Goal: Navigation & Orientation: Find specific page/section

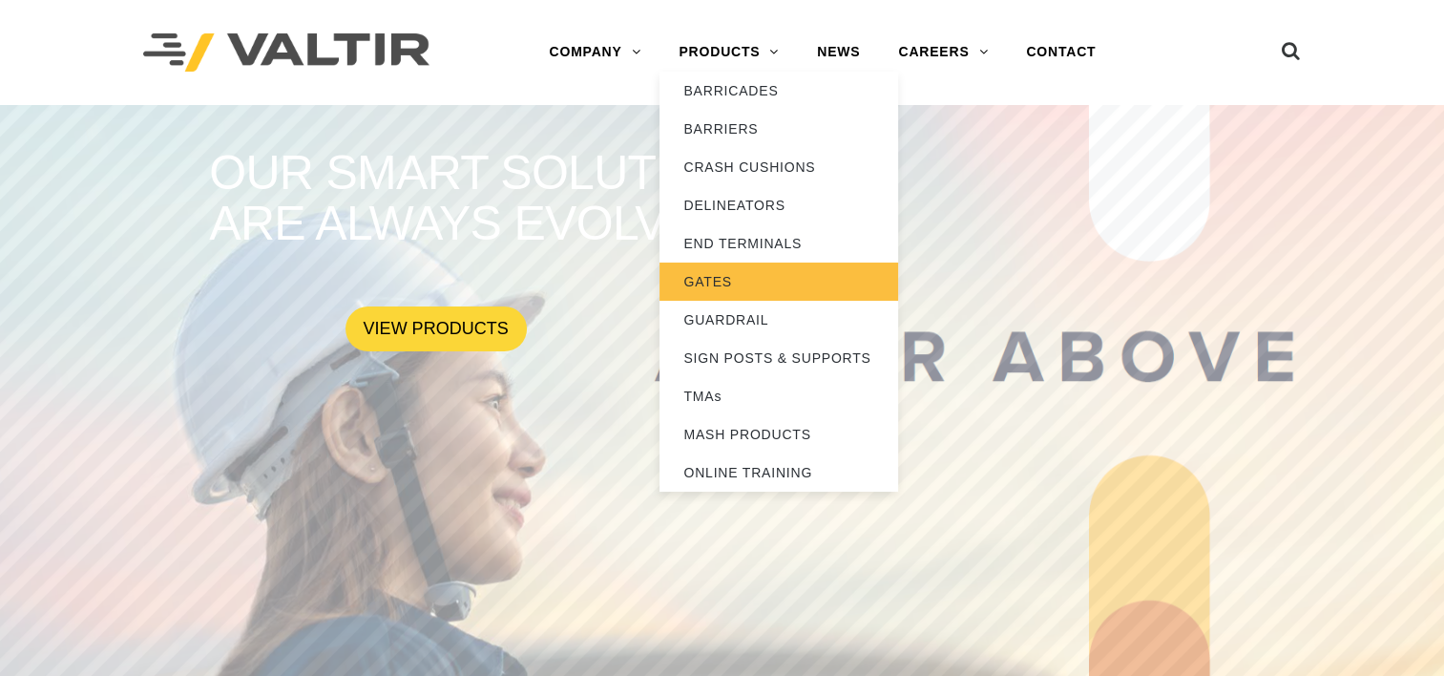
click at [719, 275] on link "GATES" at bounding box center [778, 281] width 239 height 38
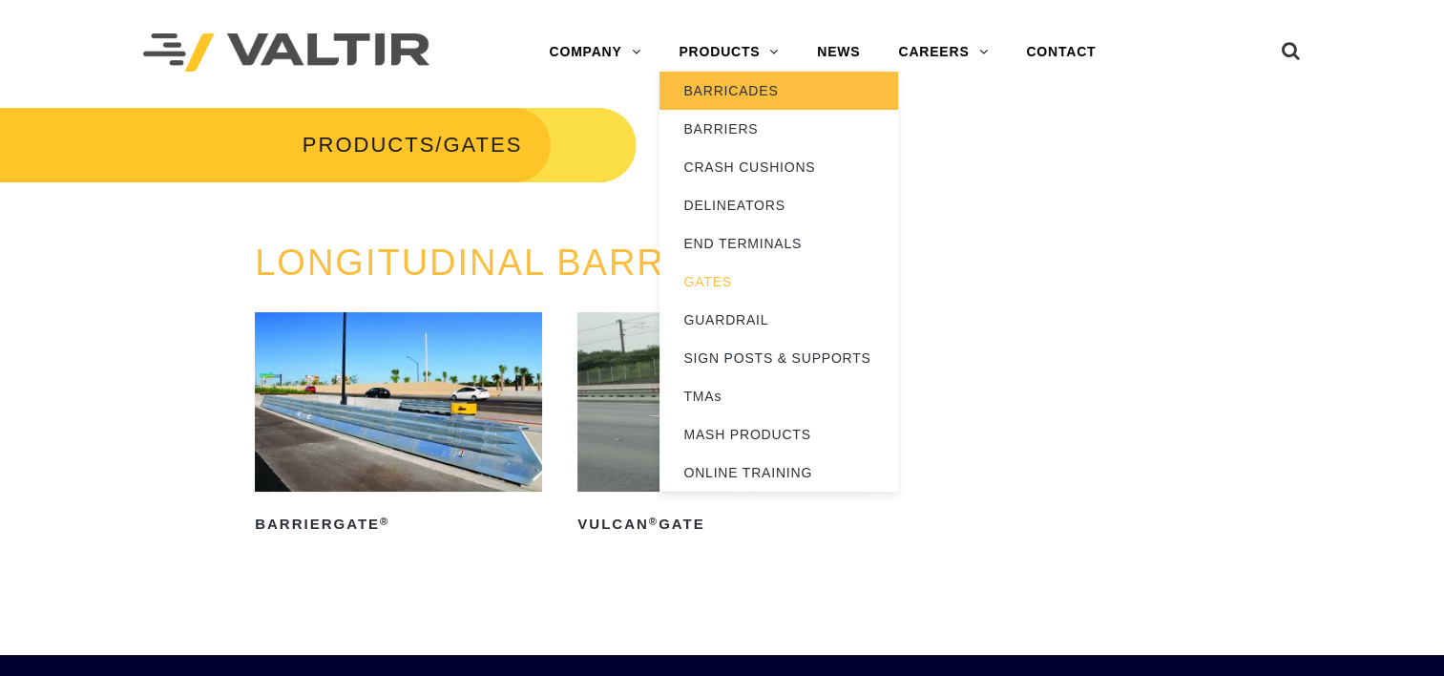
click at [741, 95] on link "BARRICADES" at bounding box center [778, 91] width 239 height 38
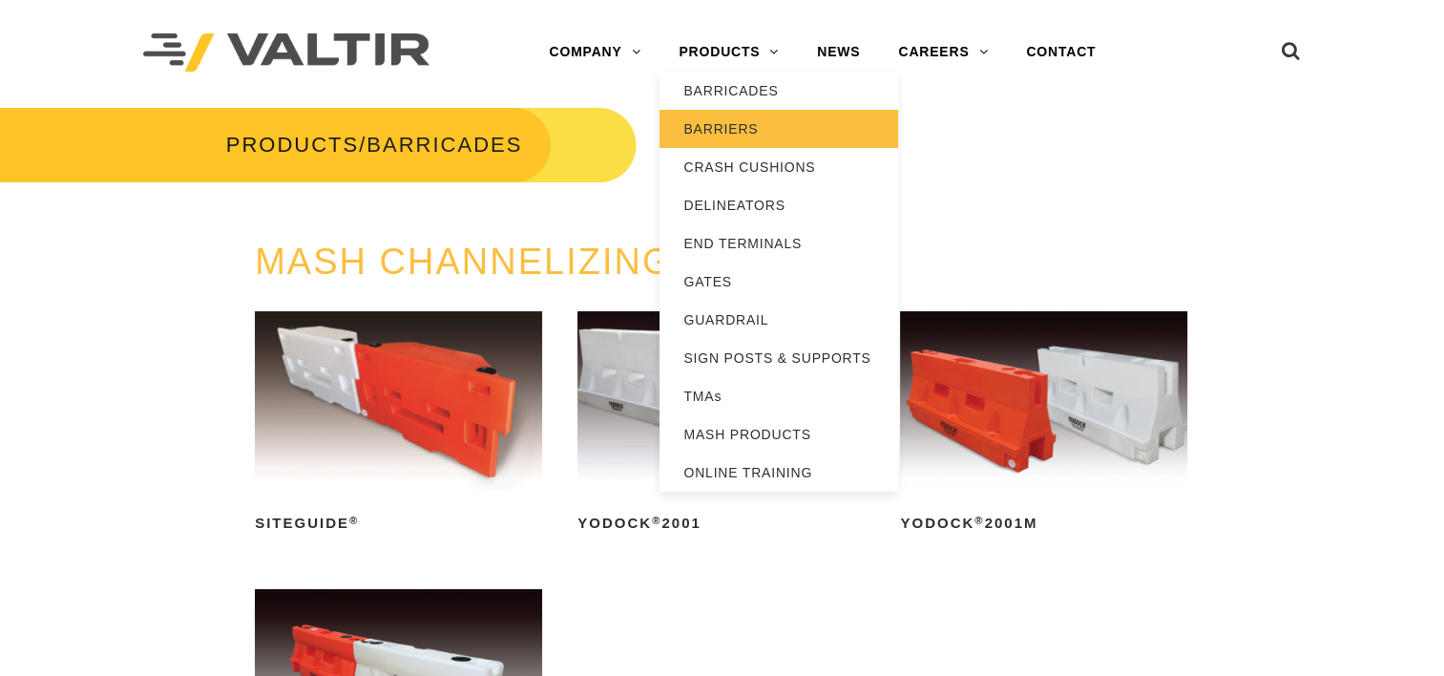
click at [737, 130] on link "BARRIERS" at bounding box center [778, 129] width 239 height 38
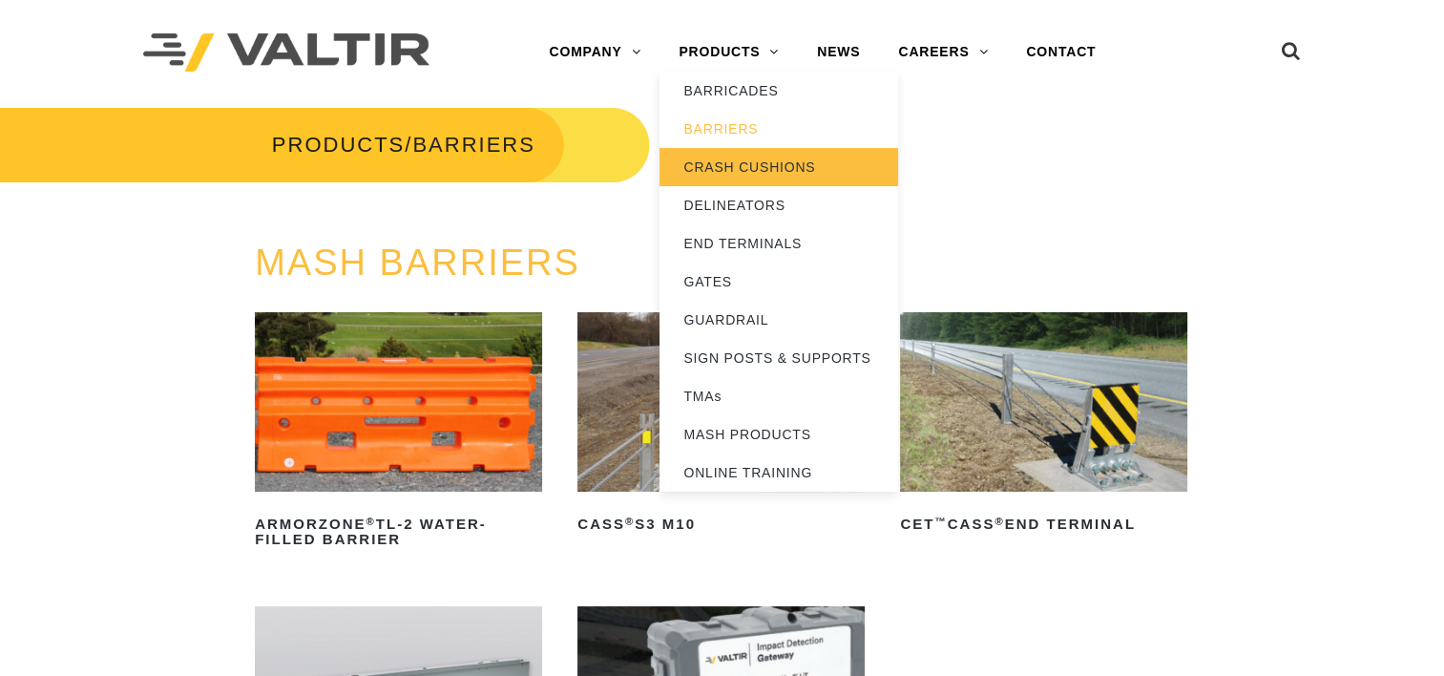
click at [751, 163] on link "CRASH CUSHIONS" at bounding box center [778, 167] width 239 height 38
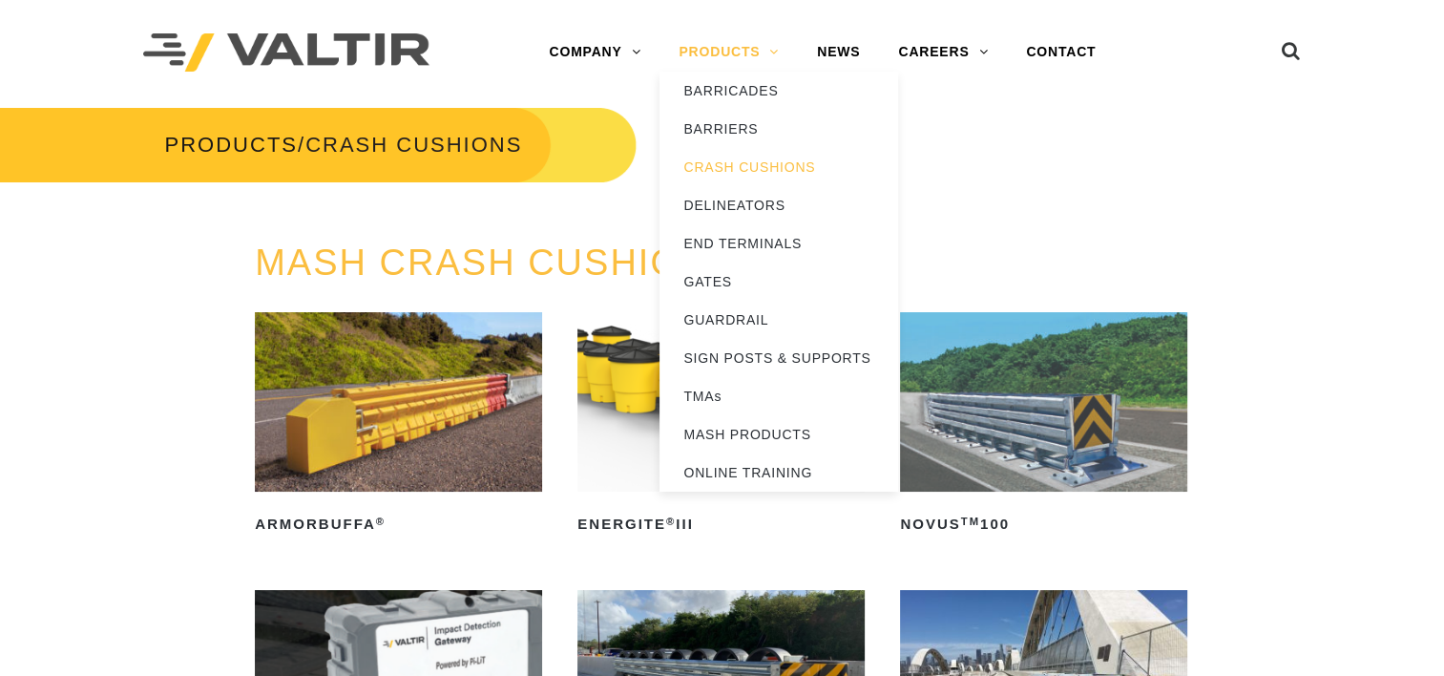
click at [763, 48] on link "PRODUCTS" at bounding box center [728, 52] width 138 height 38
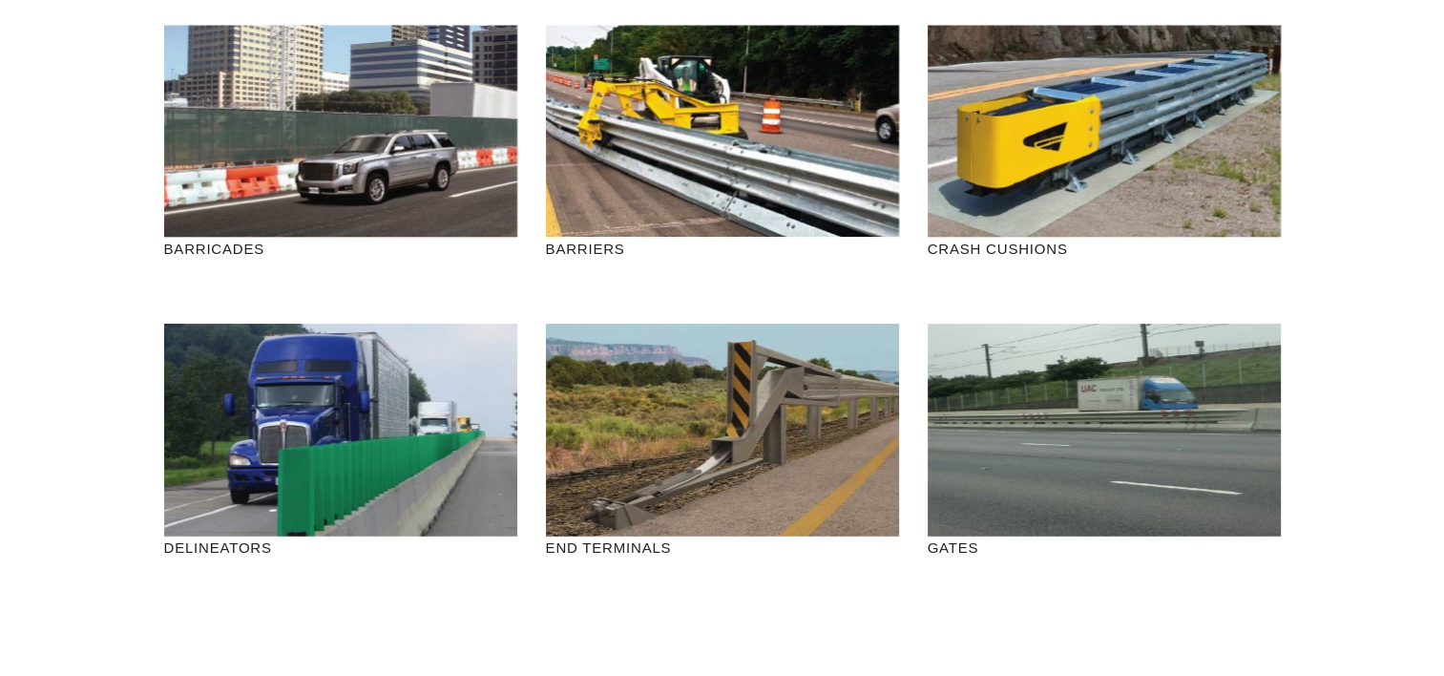
scroll to position [202, 0]
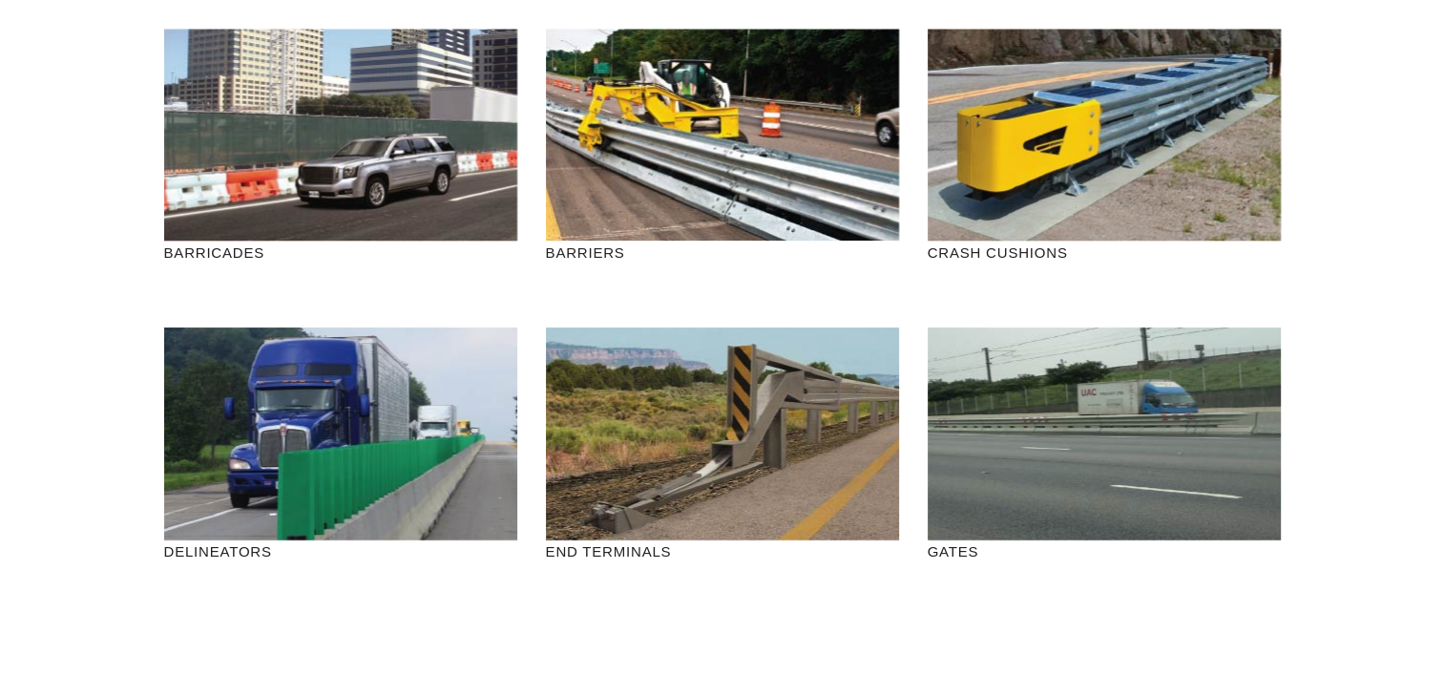
drag, startPoint x: 1442, startPoint y: 88, endPoint x: 1442, endPoint y: 186, distance: 98.3
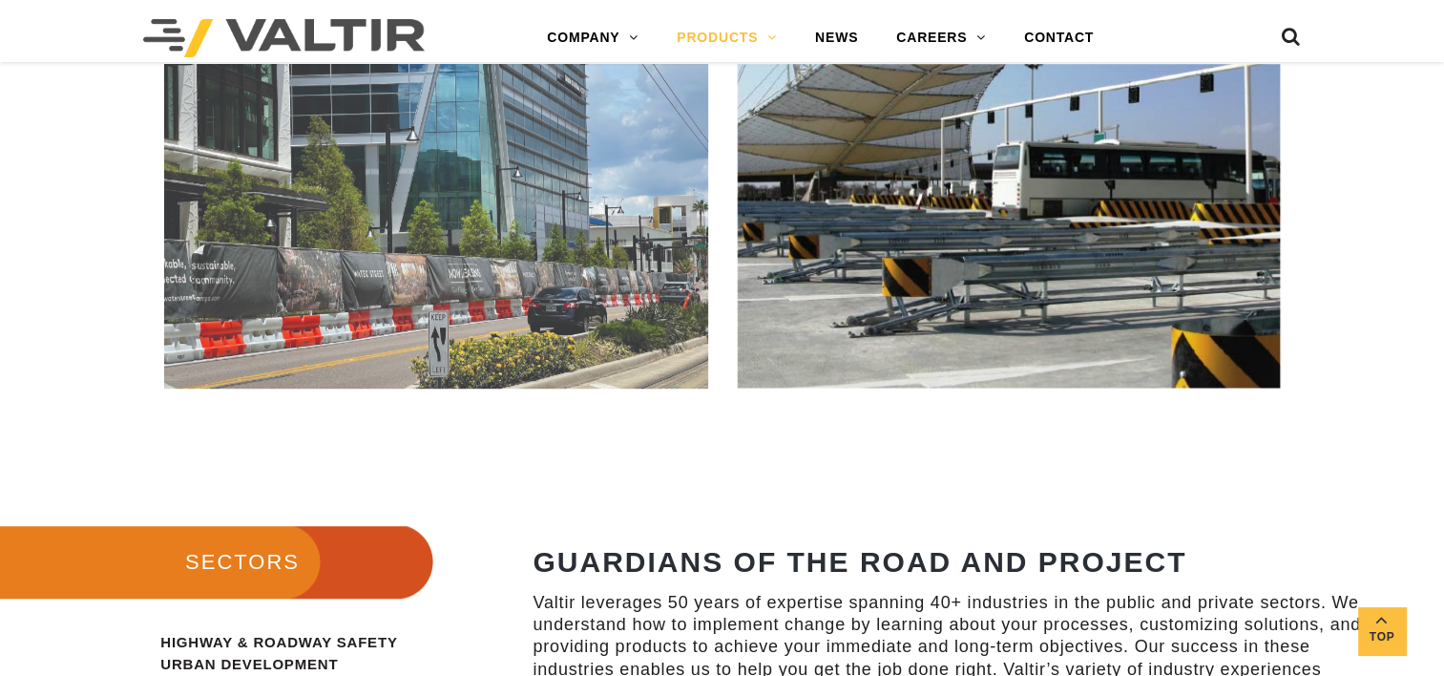
scroll to position [0, 0]
